Goal: Task Accomplishment & Management: Use online tool/utility

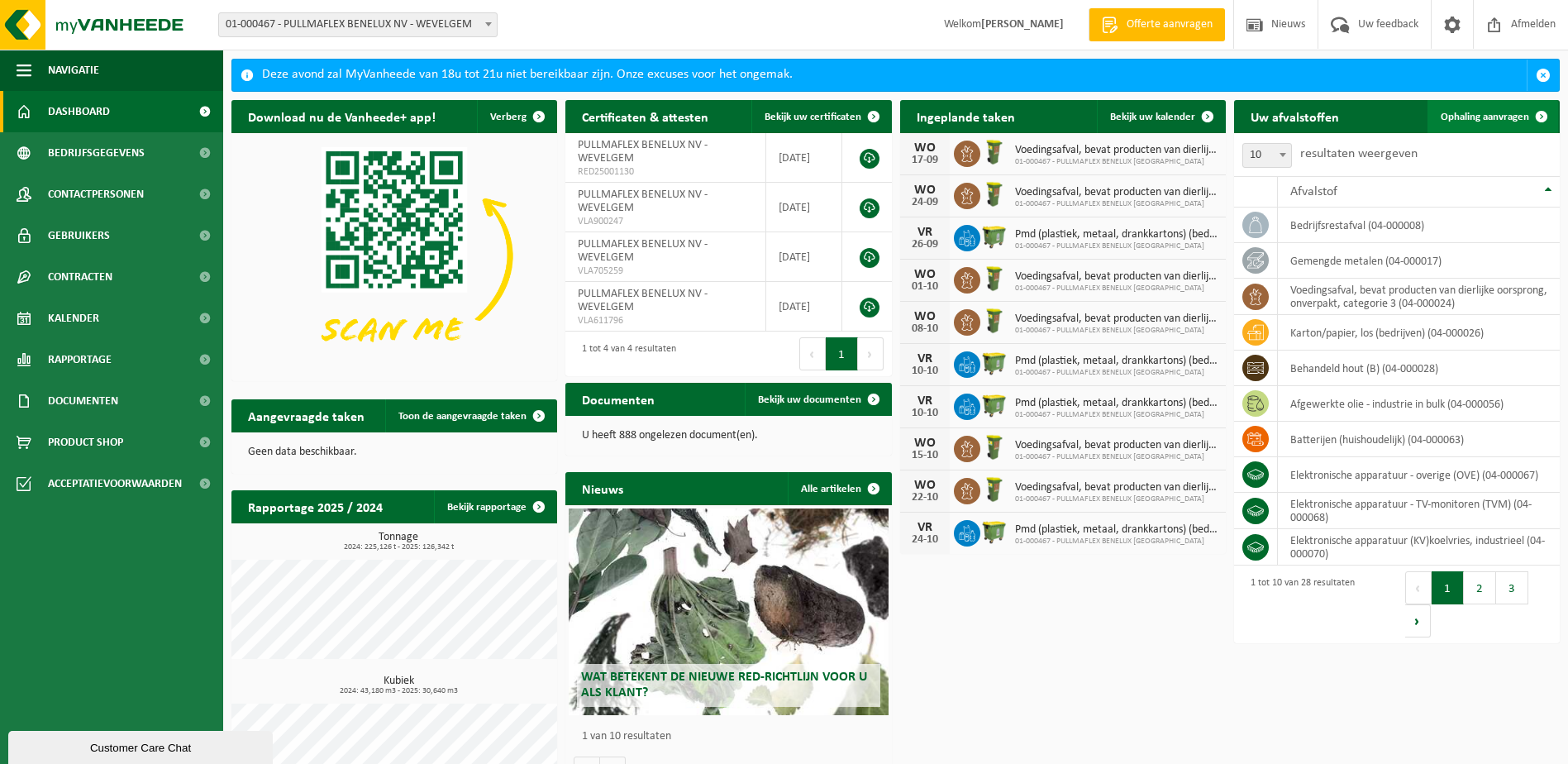
click at [1495, 104] on link "Ophaling aanvragen" at bounding box center [1493, 116] width 130 height 33
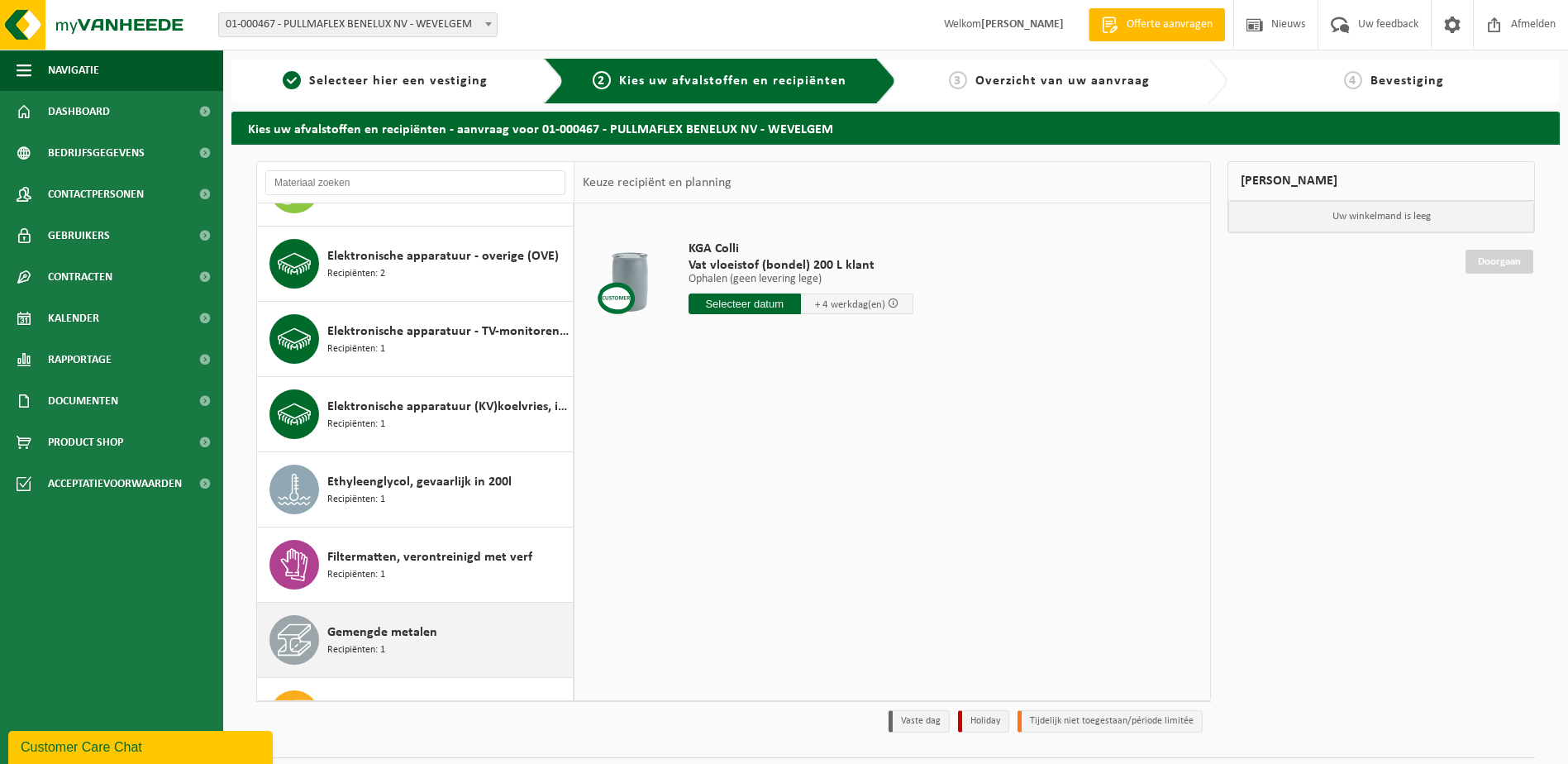
scroll to position [661, 0]
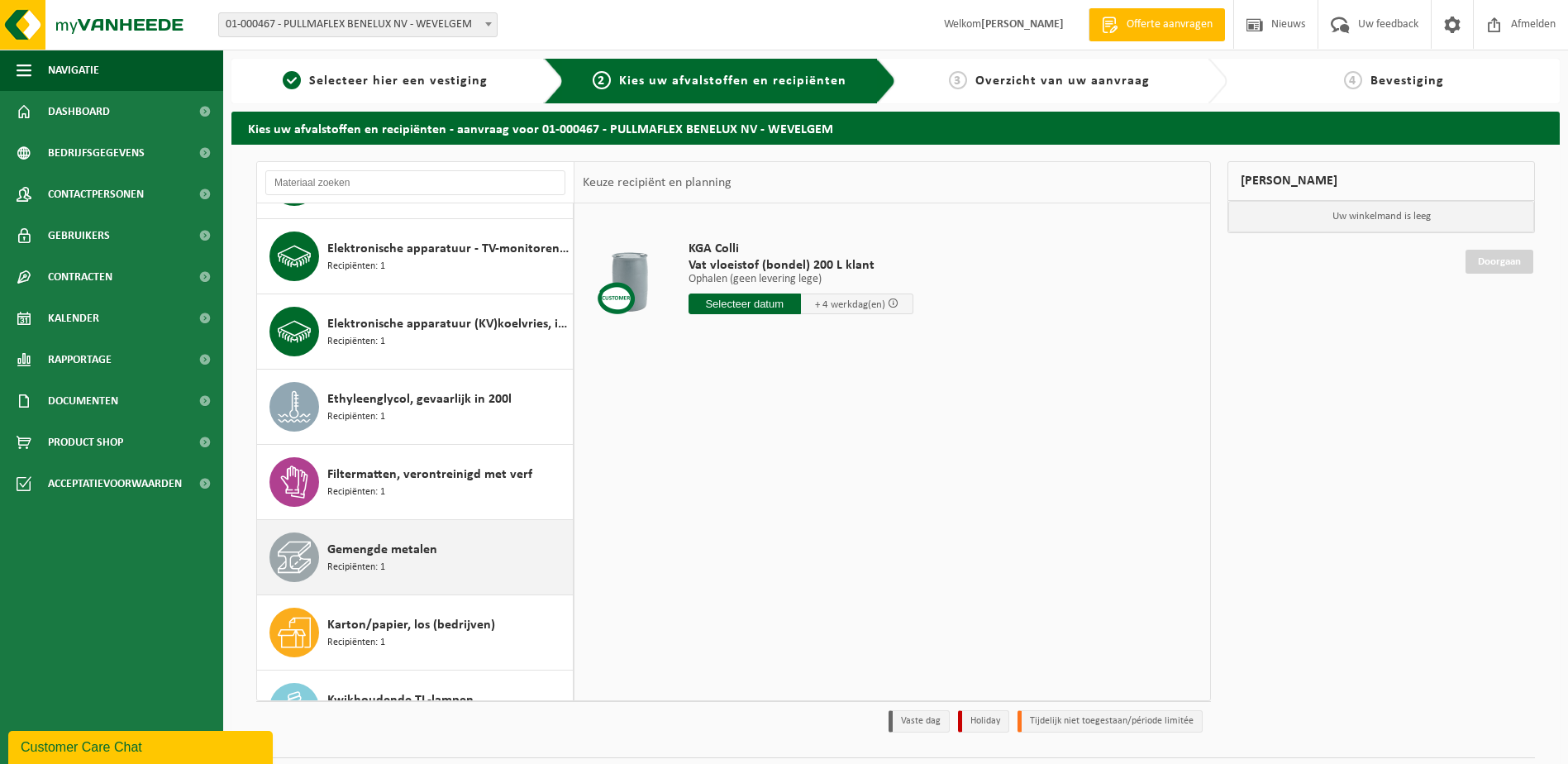
click at [384, 571] on span "Recipiënten: 1" at bounding box center [356, 567] width 58 height 16
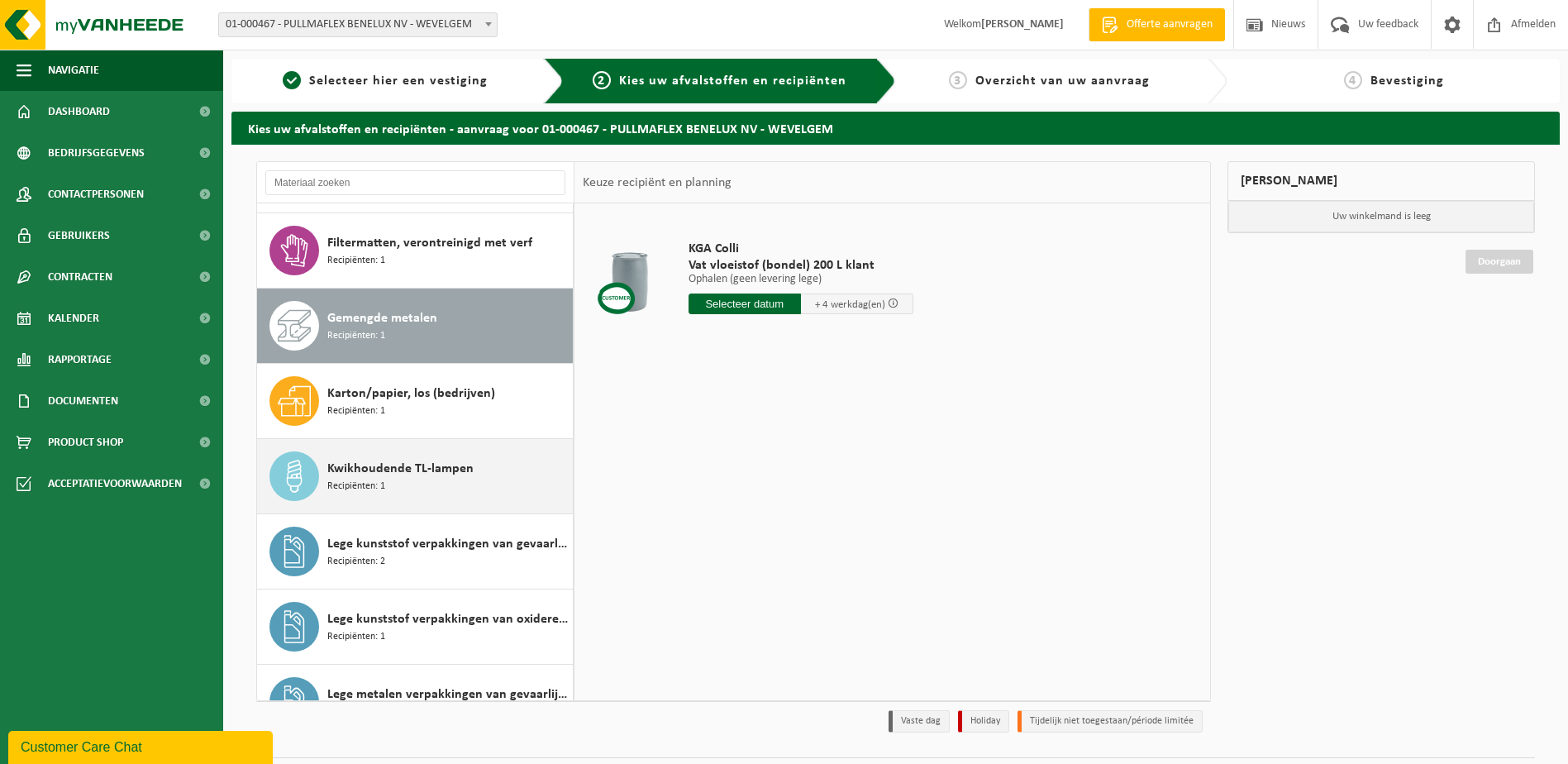
scroll to position [978, 0]
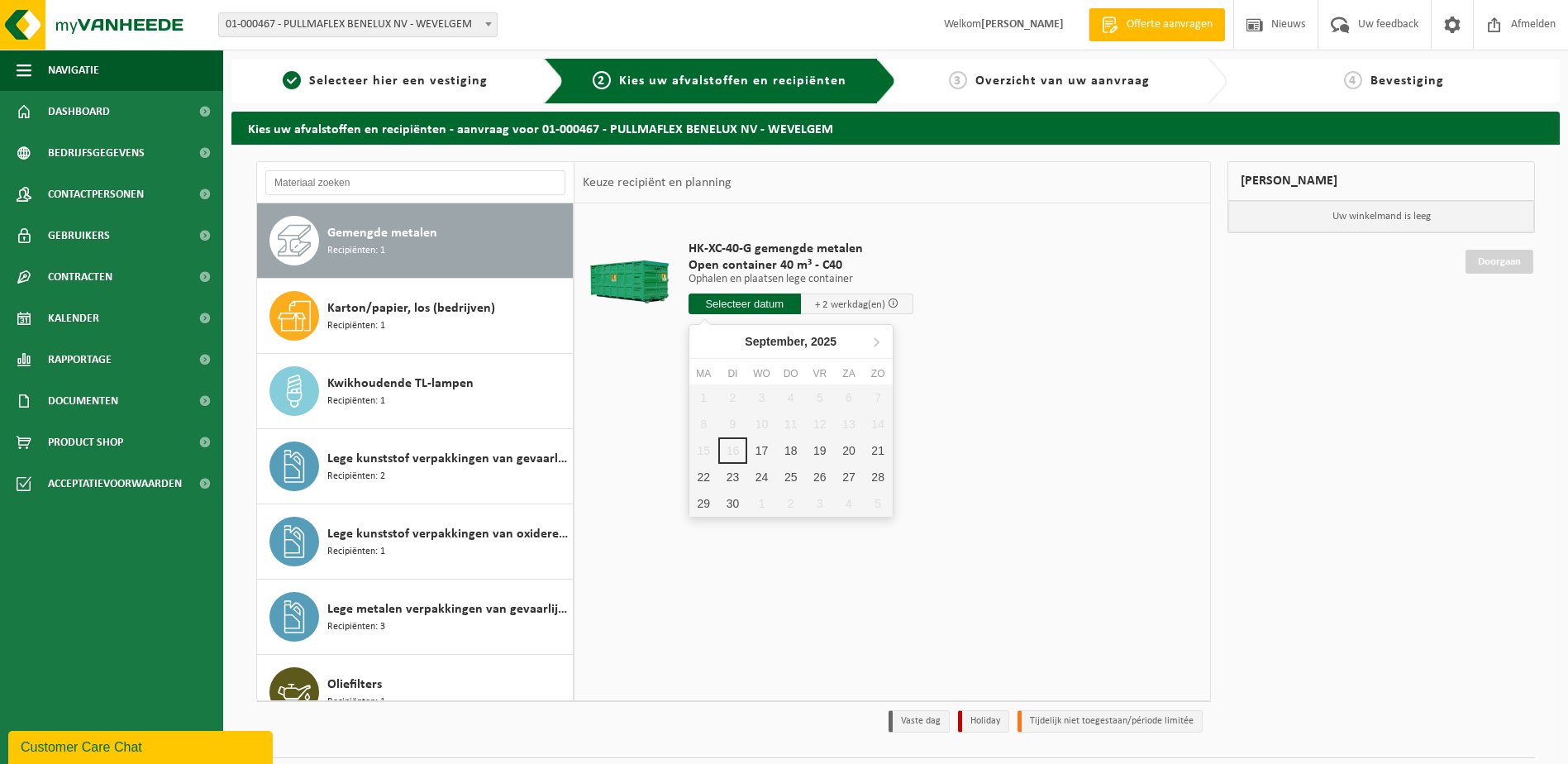
click at [739, 295] on input "text" at bounding box center [745, 304] width 113 height 21
click at [765, 448] on div "17" at bounding box center [762, 450] width 29 height 27
type input "Van 2025-09-17"
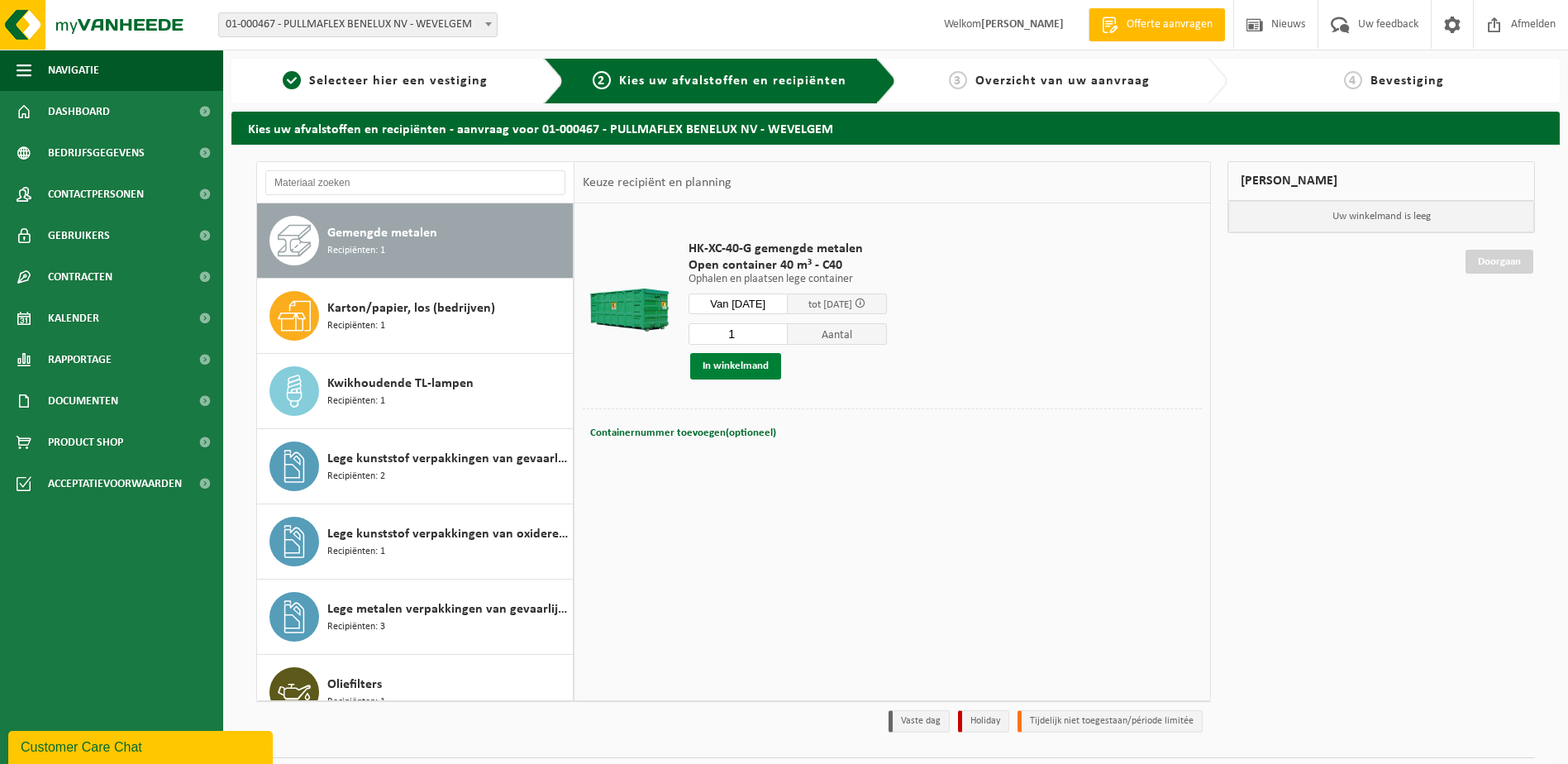
click at [751, 365] on button "In winkelmand" at bounding box center [735, 366] width 91 height 27
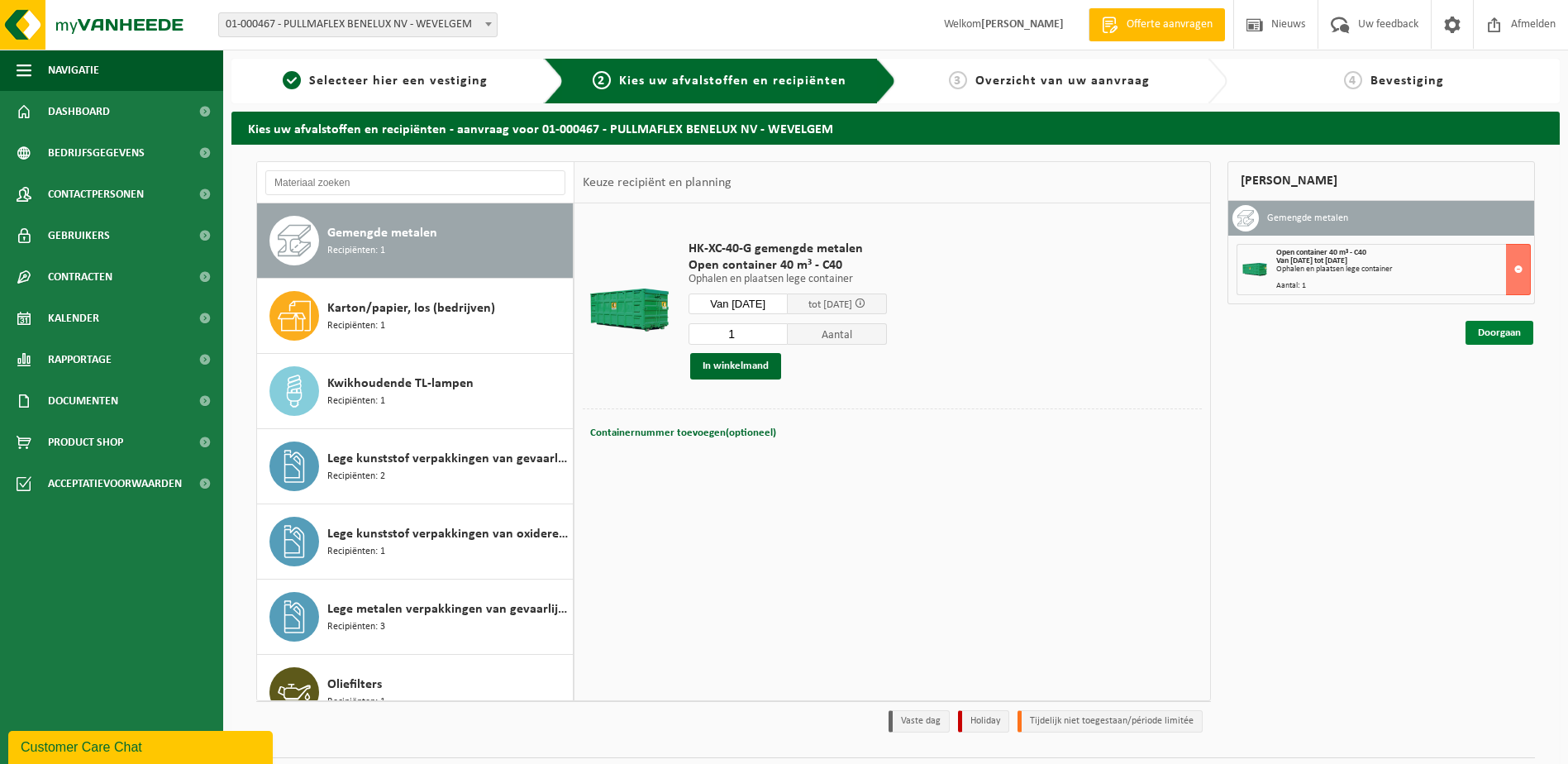
click at [1502, 338] on link "Doorgaan" at bounding box center [1499, 333] width 68 height 24
